Goal: Navigation & Orientation: Find specific page/section

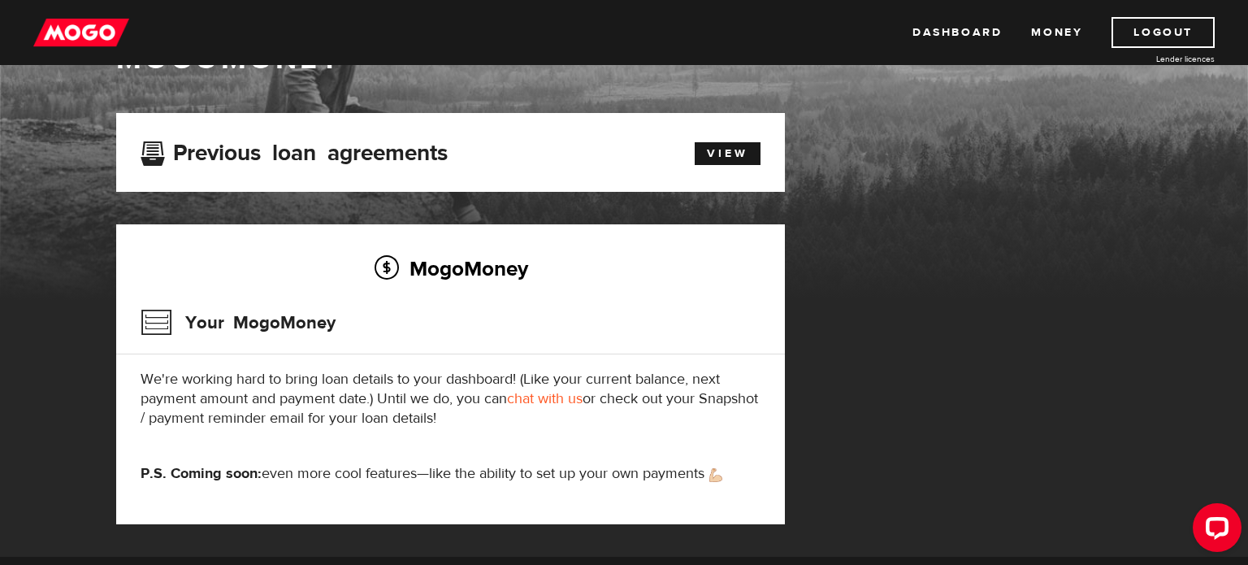
scroll to position [49, 0]
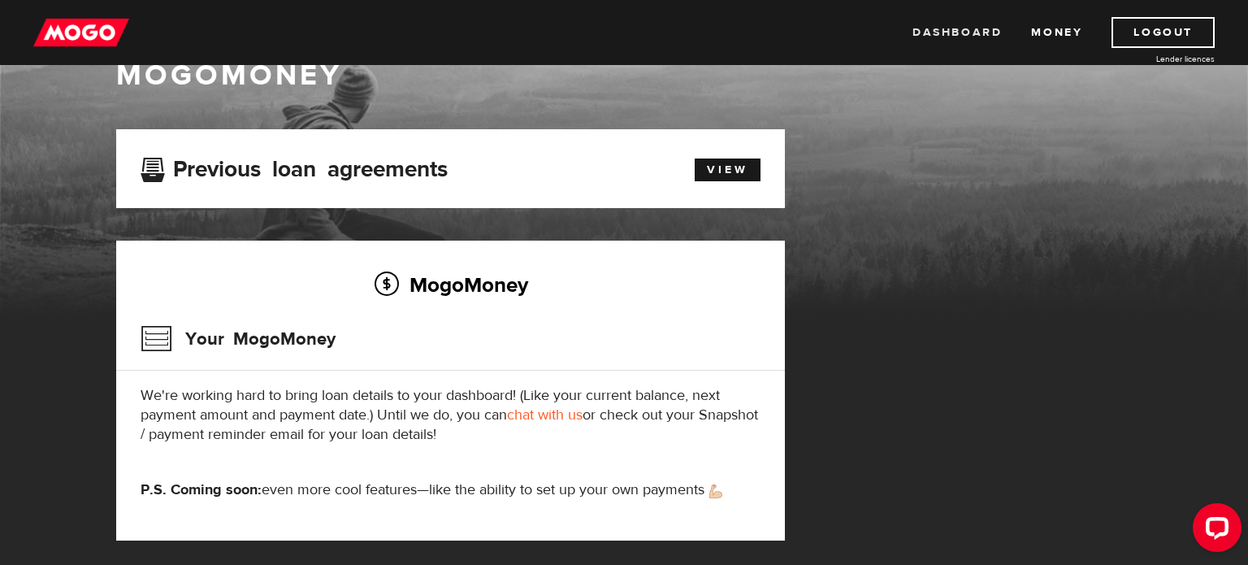
click at [985, 32] on link "Dashboard" at bounding box center [956, 32] width 89 height 31
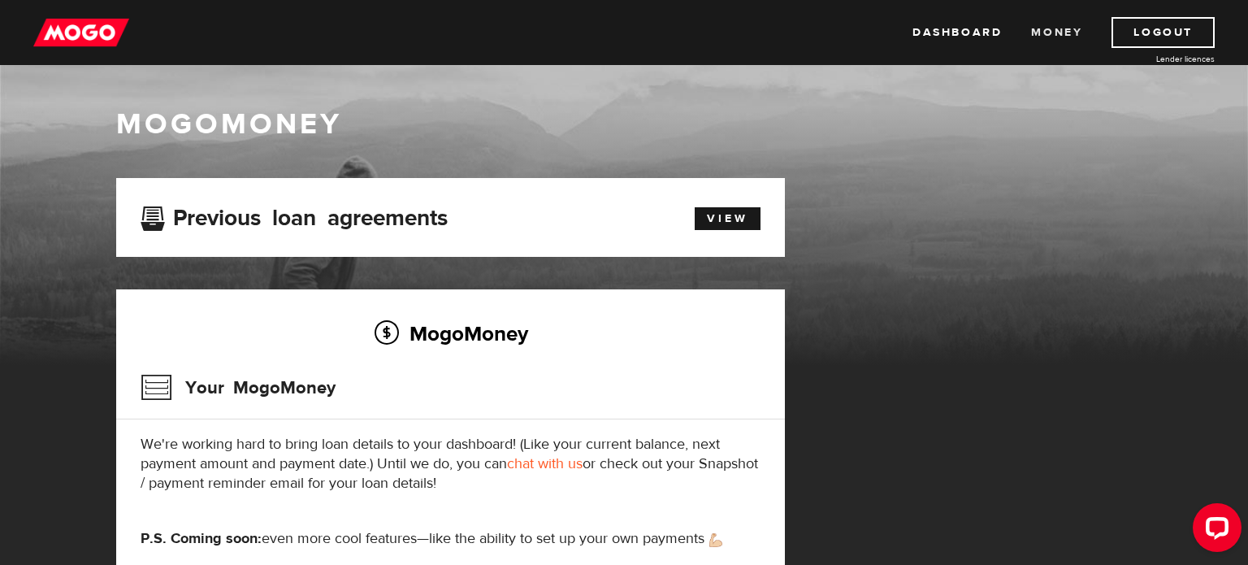
click at [1045, 39] on link "Money" at bounding box center [1056, 32] width 51 height 31
click at [980, 28] on link "Dashboard" at bounding box center [956, 32] width 89 height 31
